Goal: Check status: Check status

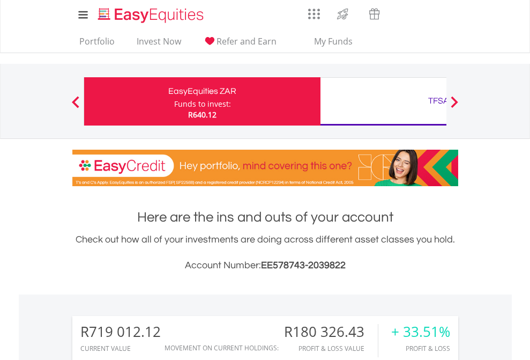
scroll to position [103, 168]
click at [174, 101] on div "Funds to invest:" at bounding box center [202, 104] width 57 height 11
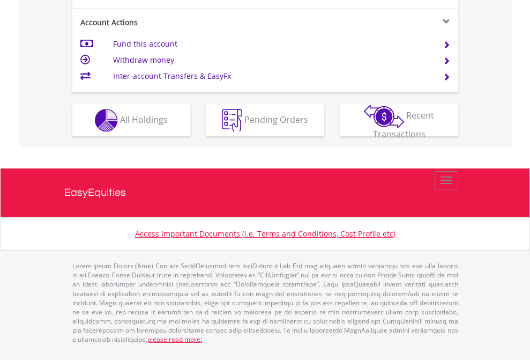
scroll to position [1049, 0]
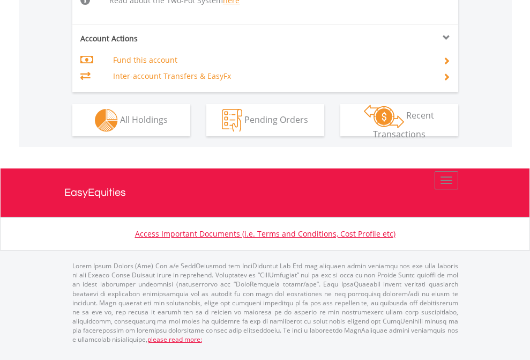
scroll to position [1090, 0]
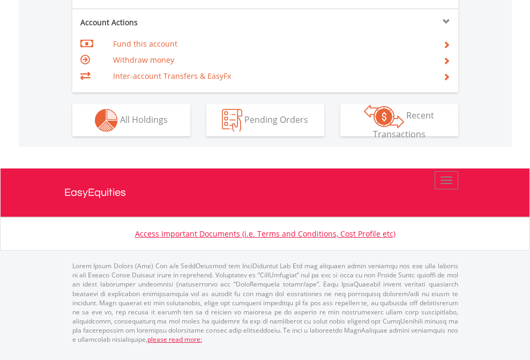
scroll to position [1027, 0]
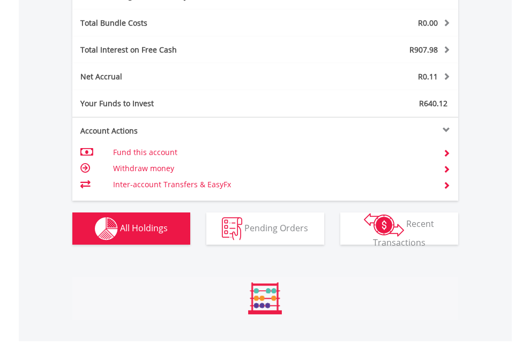
scroll to position [1277, 0]
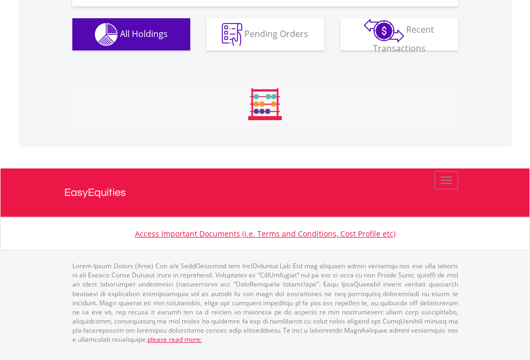
scroll to position [103, 168]
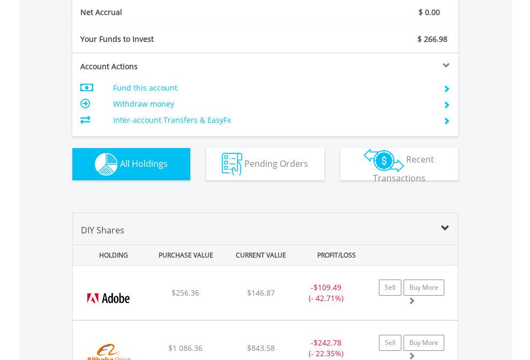
scroll to position [1213, 0]
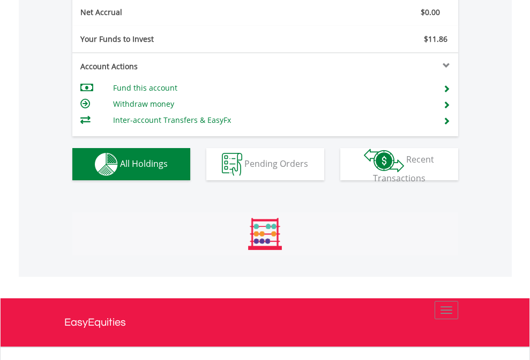
scroll to position [103, 168]
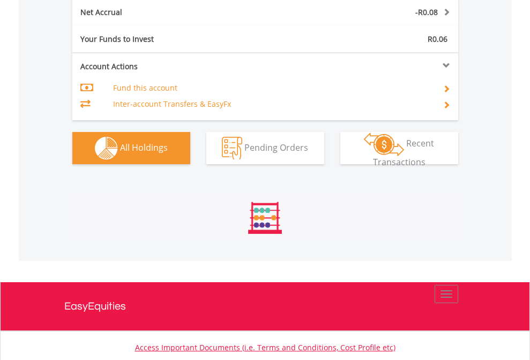
scroll to position [103, 168]
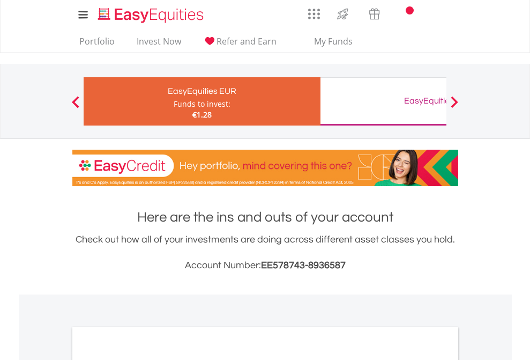
scroll to position [644, 0]
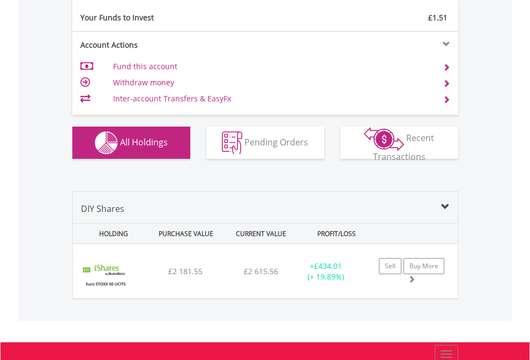
scroll to position [1192, 0]
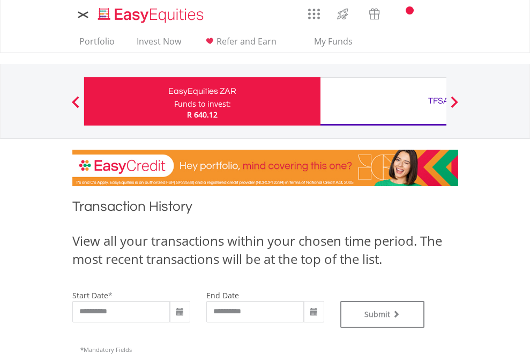
type input "**********"
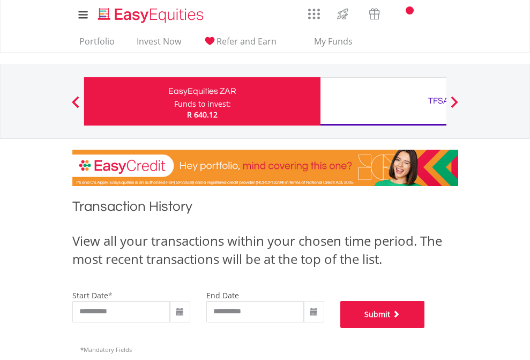
click at [425, 327] on button "Submit" at bounding box center [382, 314] width 85 height 27
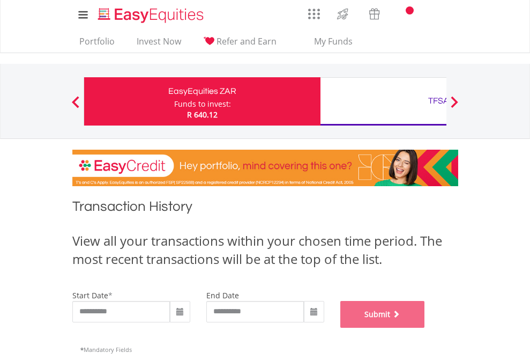
scroll to position [435, 0]
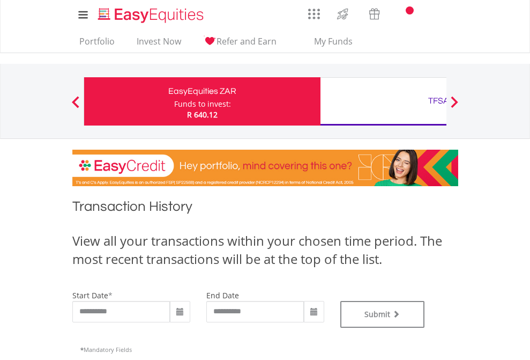
click at [383, 101] on div "TFSA" at bounding box center [438, 100] width 223 height 15
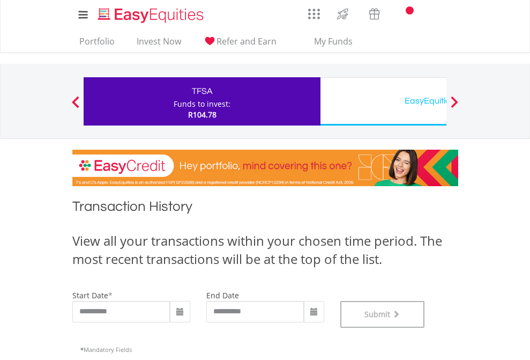
scroll to position [435, 0]
click at [383, 101] on div "EasyEquities USD" at bounding box center [438, 100] width 223 height 15
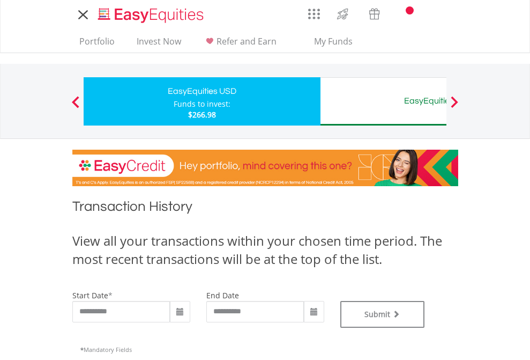
type input "**********"
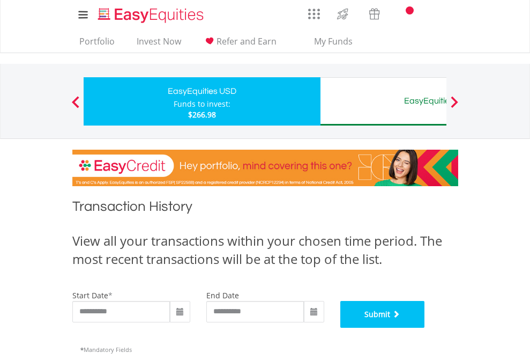
click at [425, 327] on button "Submit" at bounding box center [382, 314] width 85 height 27
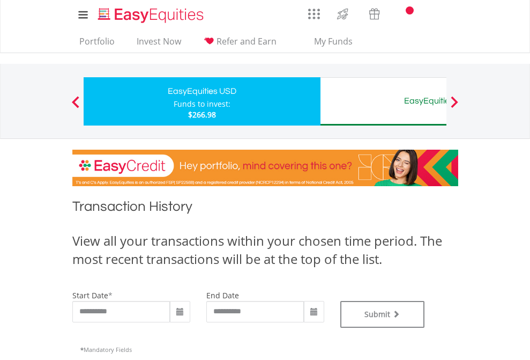
click at [383, 101] on div "EasyEquities AUD" at bounding box center [438, 100] width 223 height 15
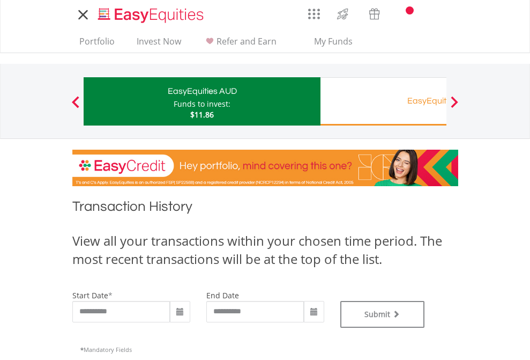
type input "**********"
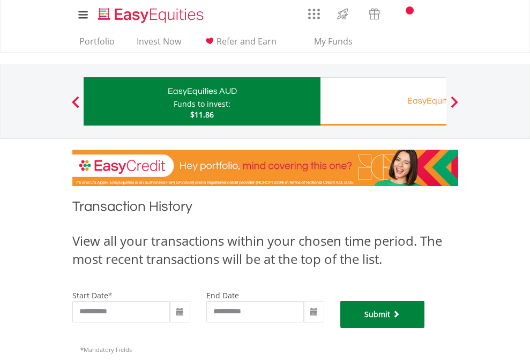
click at [425, 327] on button "Submit" at bounding box center [382, 314] width 85 height 27
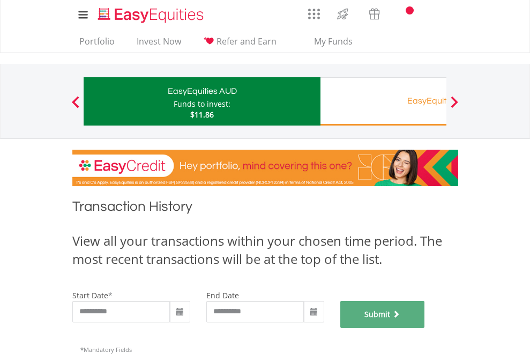
scroll to position [435, 0]
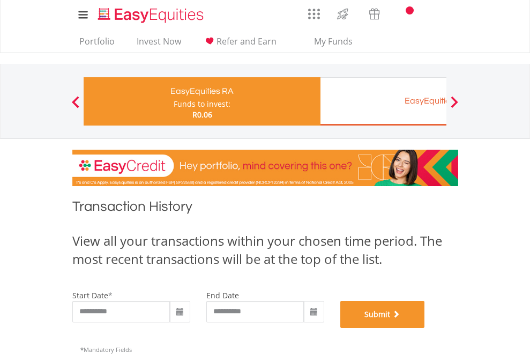
click at [425, 327] on button "Submit" at bounding box center [382, 314] width 85 height 27
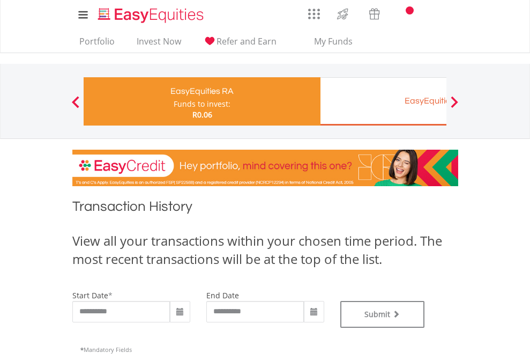
click at [383, 101] on div "EasyEquities EUR" at bounding box center [438, 100] width 223 height 15
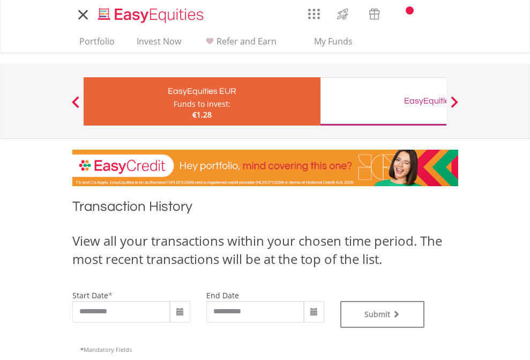
type input "**********"
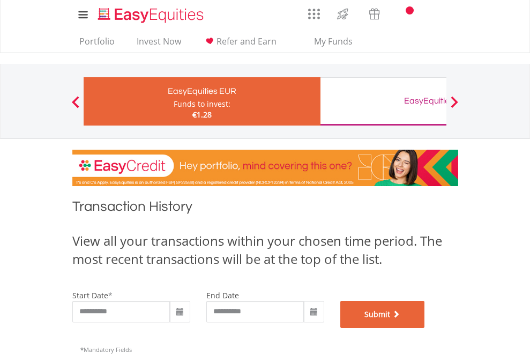
click at [425, 327] on button "Submit" at bounding box center [382, 314] width 85 height 27
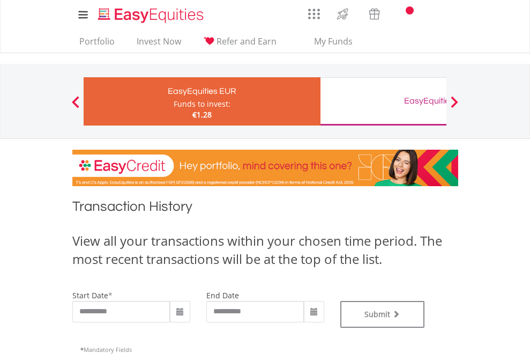
click at [383, 101] on div "EasyEquities GBP" at bounding box center [438, 100] width 223 height 15
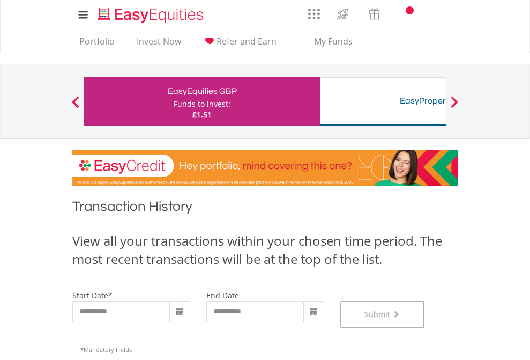
scroll to position [435, 0]
